Goal: Information Seeking & Learning: Learn about a topic

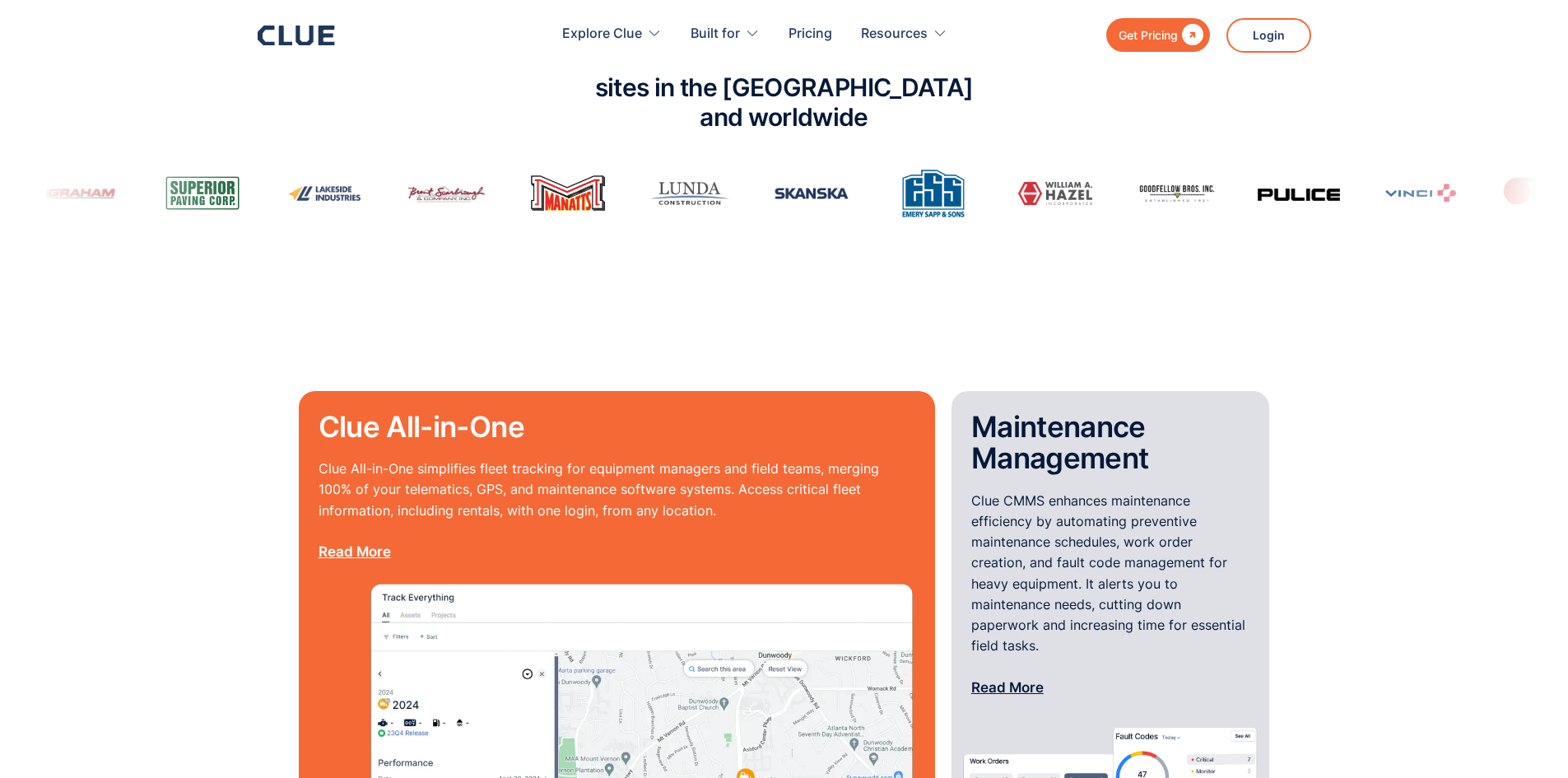
scroll to position [1400, 0]
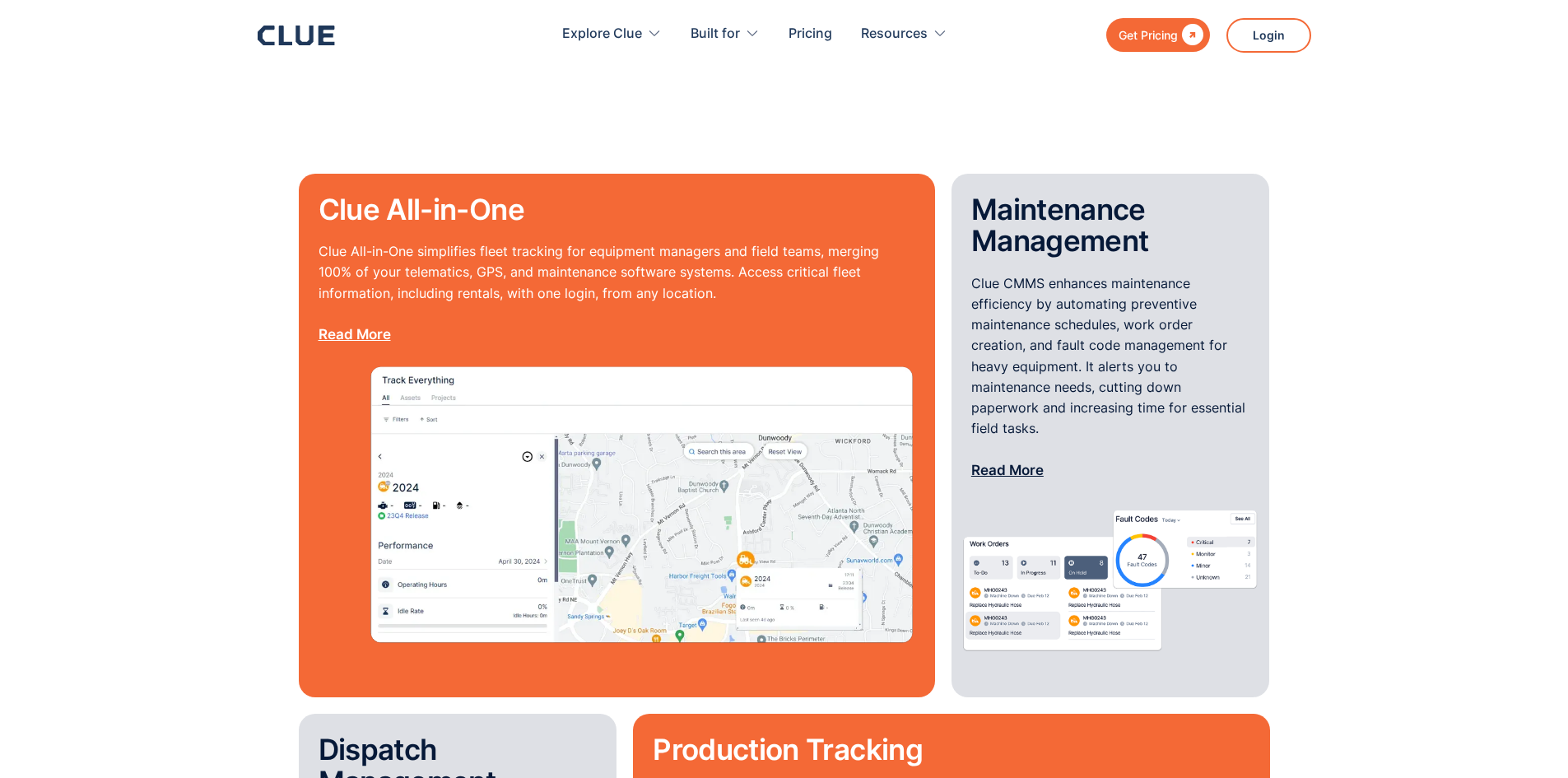
click at [1018, 462] on link "Read More" at bounding box center [1007, 470] width 73 height 17
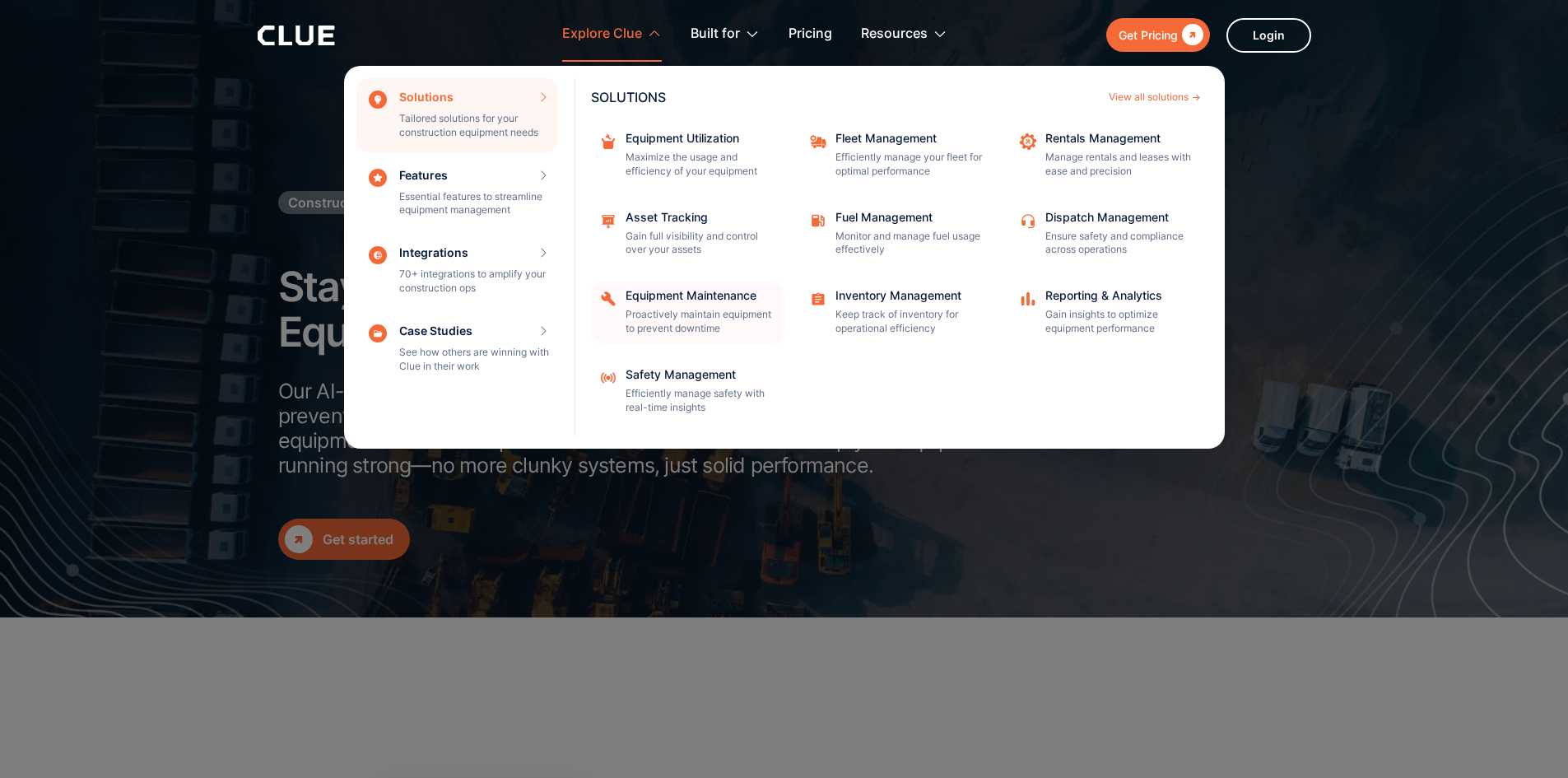
click at [692, 294] on div "Equipment Maintenance" at bounding box center [700, 295] width 148 height 11
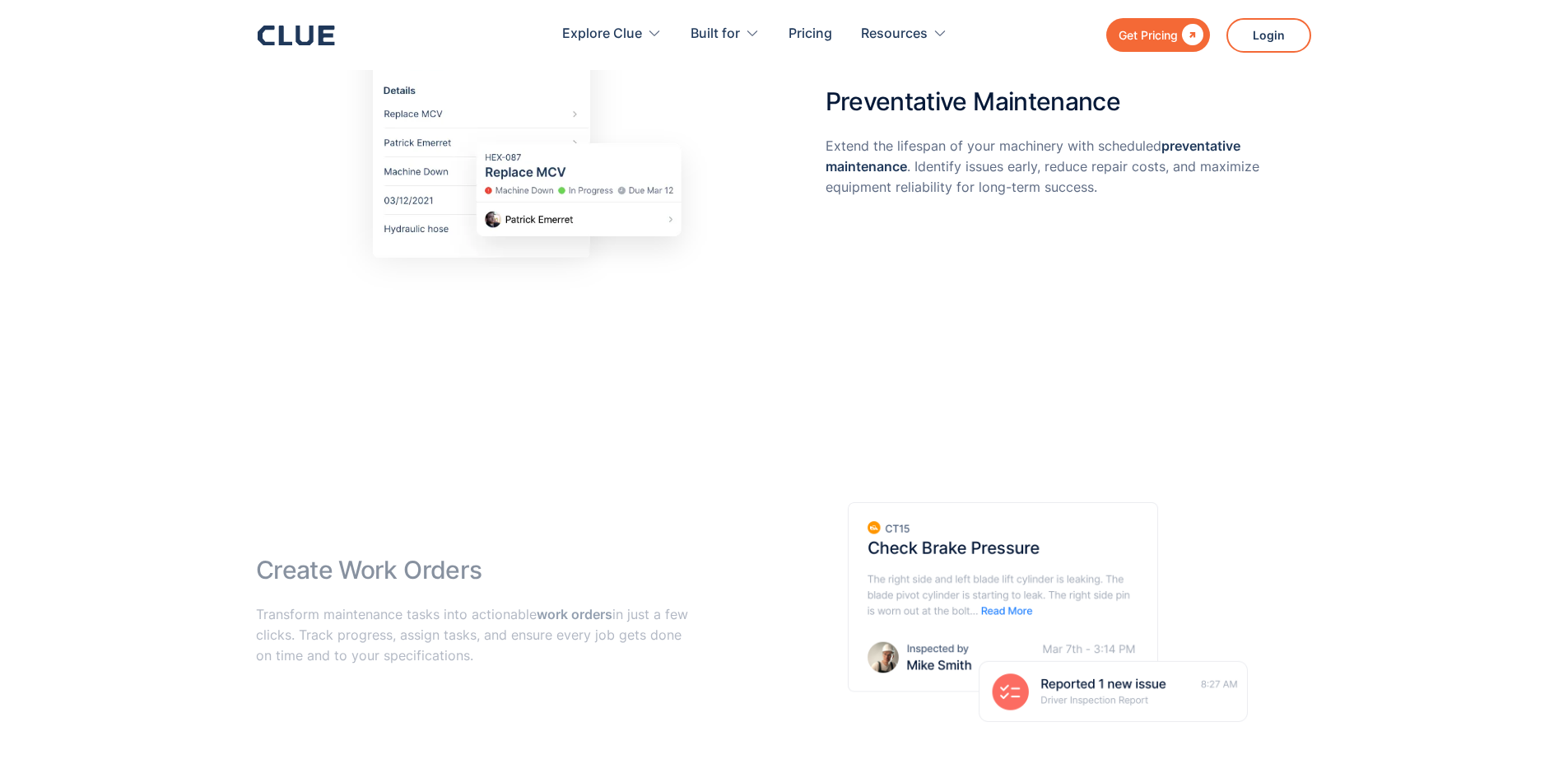
scroll to position [988, 0]
